Goal: Check status: Check status

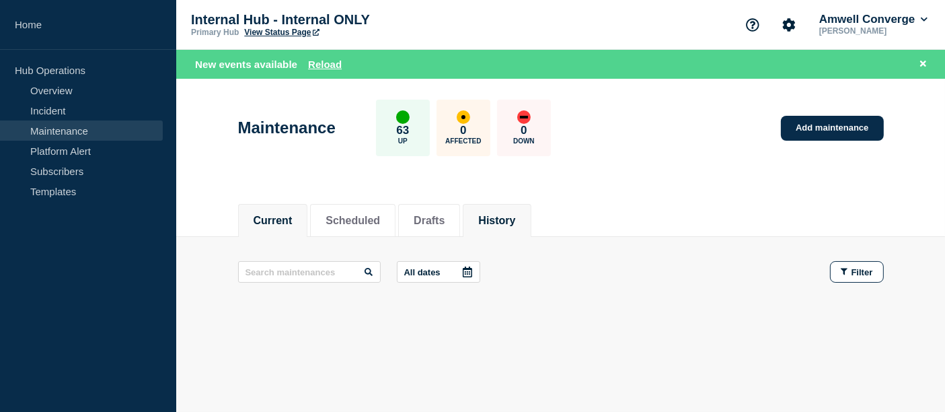
click at [515, 226] on button "History" at bounding box center [496, 221] width 37 height 12
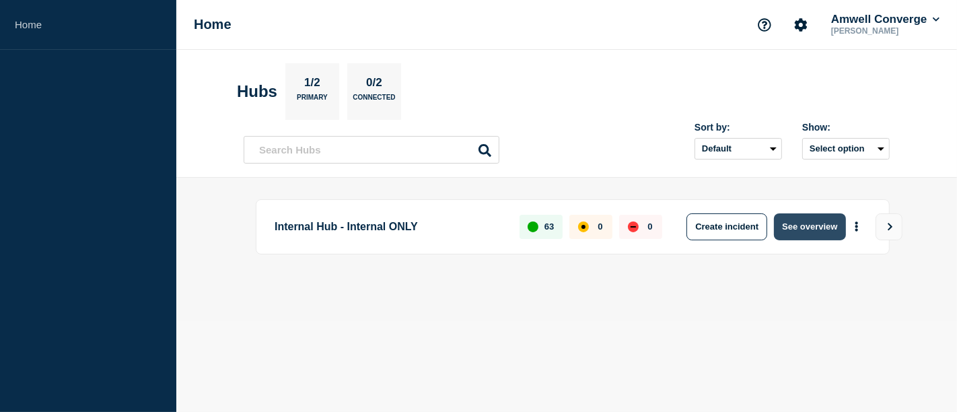
click at [805, 218] on button "See overview" at bounding box center [809, 226] width 71 height 27
